Goal: Navigation & Orientation: Understand site structure

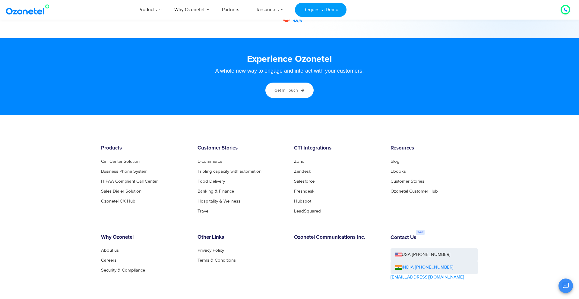
scroll to position [3243, 0]
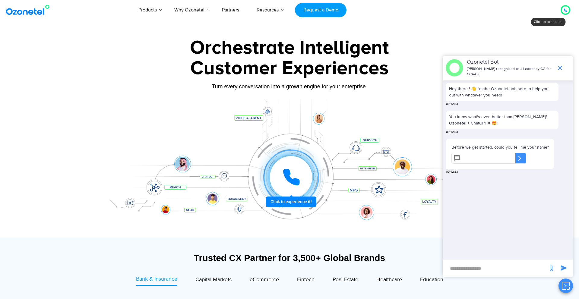
click at [558, 70] on icon "end chat or minimize" at bounding box center [559, 67] width 7 height 7
